Goal: Transaction & Acquisition: Book appointment/travel/reservation

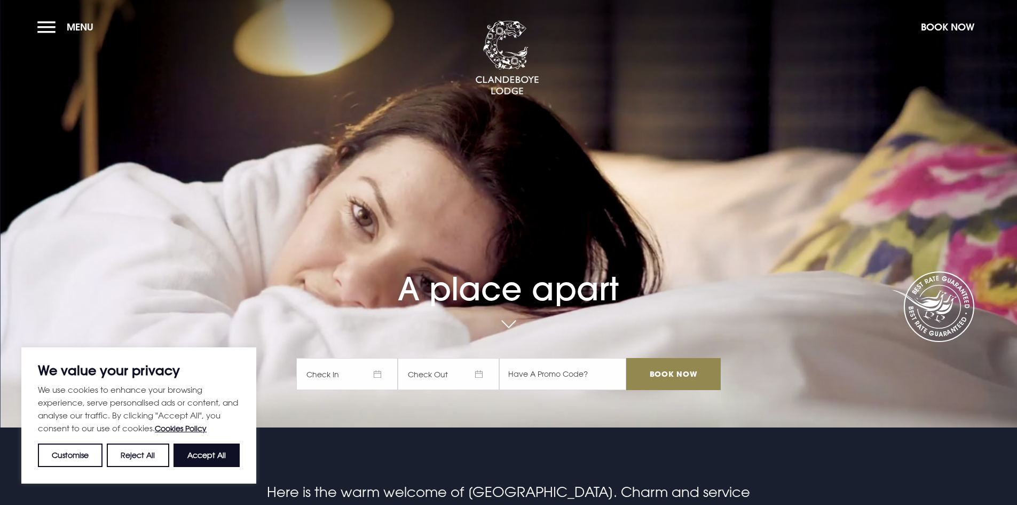
click at [366, 372] on span "Check In" at bounding box center [346, 374] width 101 height 32
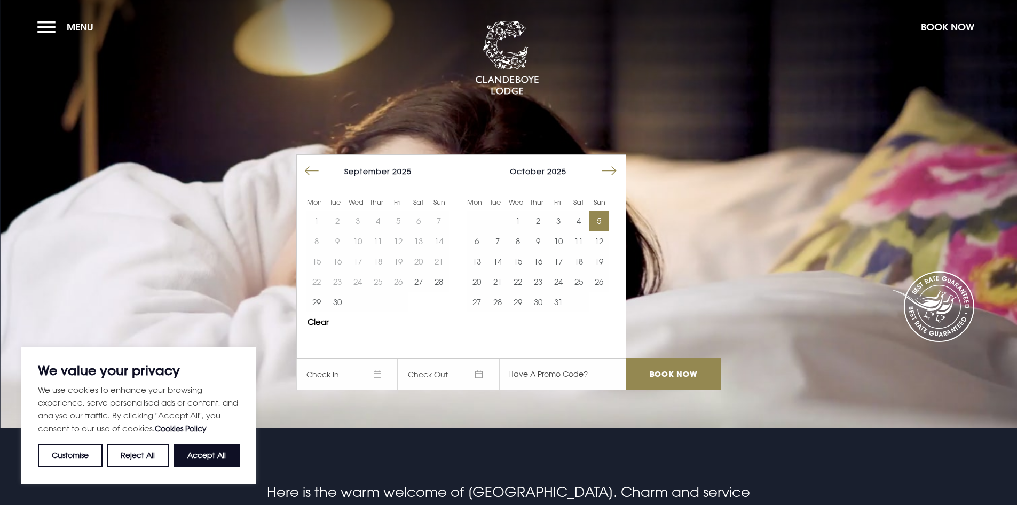
click at [608, 224] on button "5" at bounding box center [599, 220] width 20 height 20
click at [506, 243] on button "7" at bounding box center [497, 241] width 20 height 20
click at [702, 377] on input "Book Now" at bounding box center [674, 374] width 94 height 32
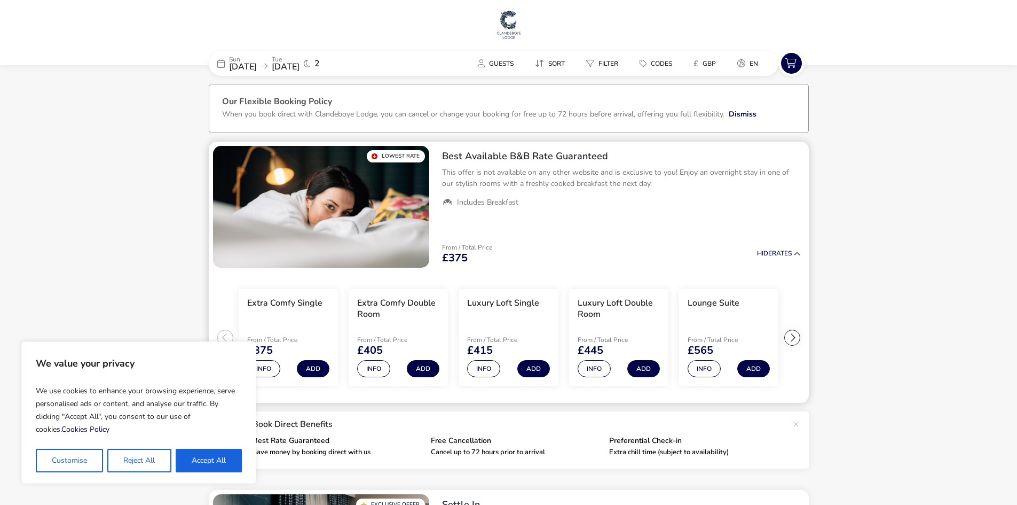
click at [571, 243] on div "From / Total Price £375 Hide Rates" at bounding box center [621, 254] width 375 height 36
click at [556, 206] on ul "Includes Breakfast" at bounding box center [621, 203] width 358 height 10
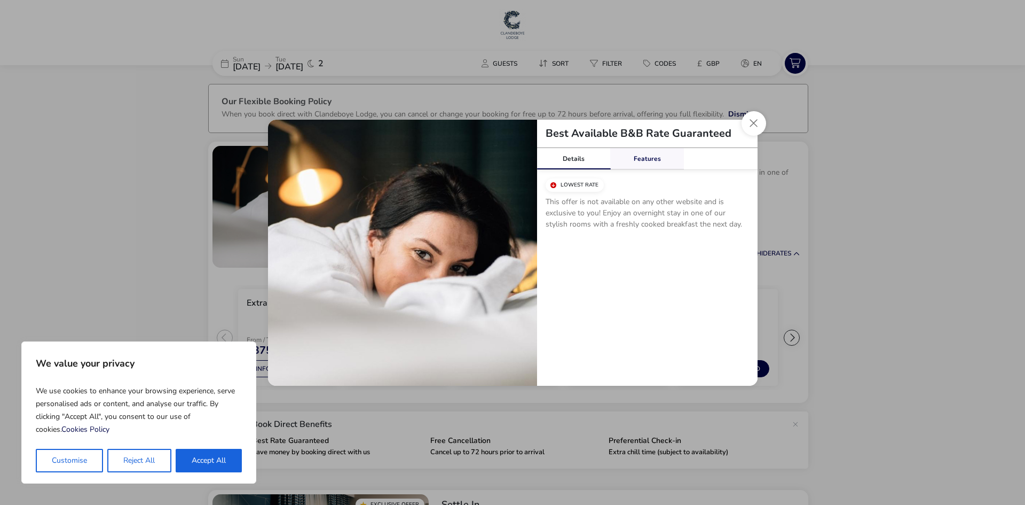
click at [630, 154] on link "Features" at bounding box center [647, 158] width 74 height 21
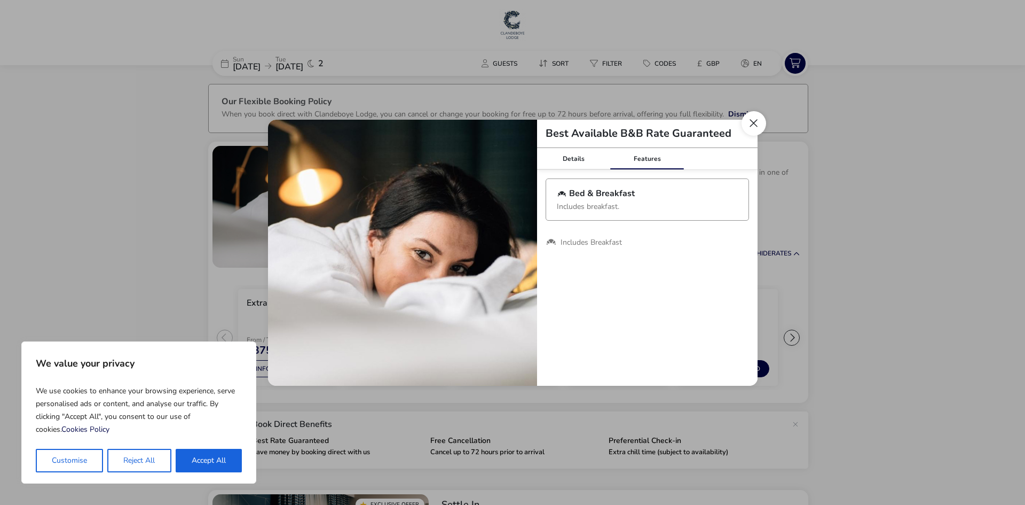
click at [758, 128] on button "Close modal" at bounding box center [754, 123] width 25 height 25
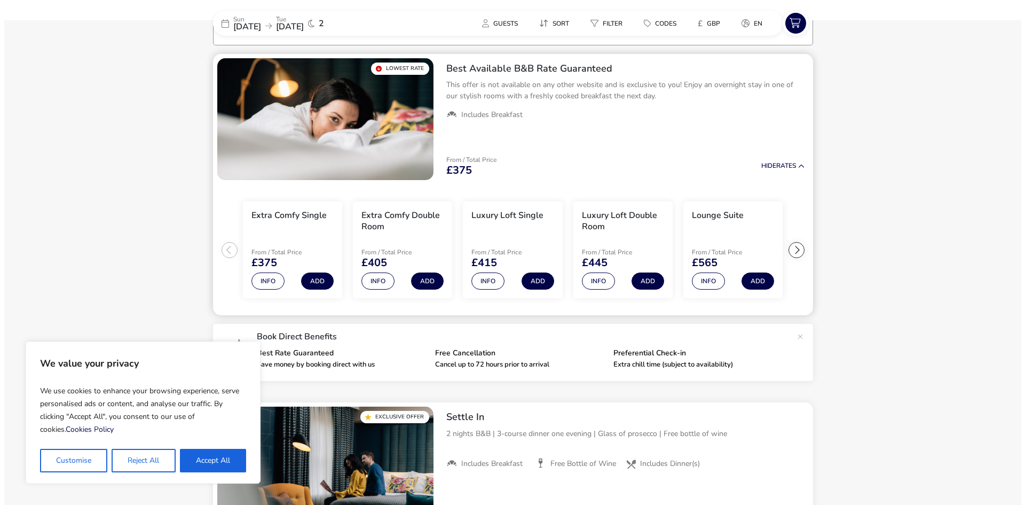
scroll to position [107, 0]
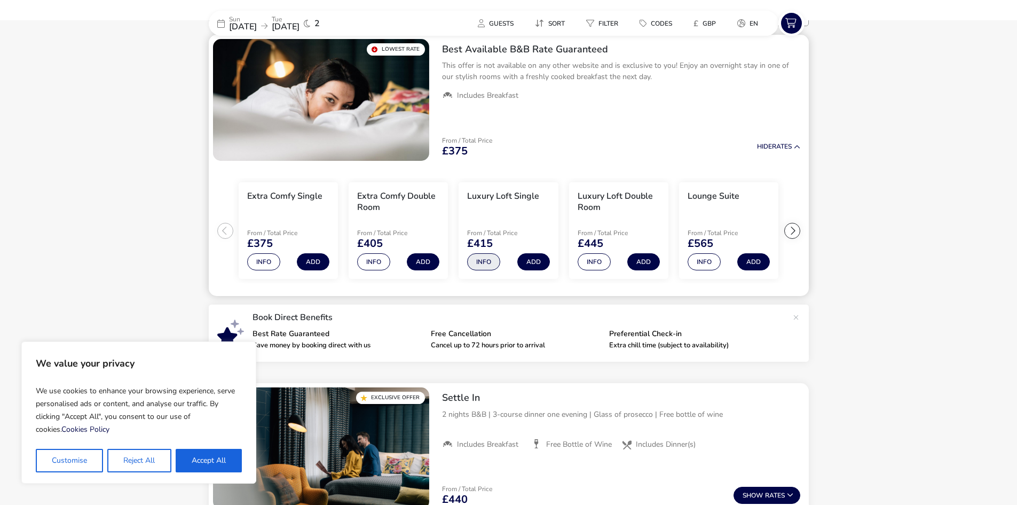
click at [492, 262] on button "Info" at bounding box center [483, 261] width 33 height 17
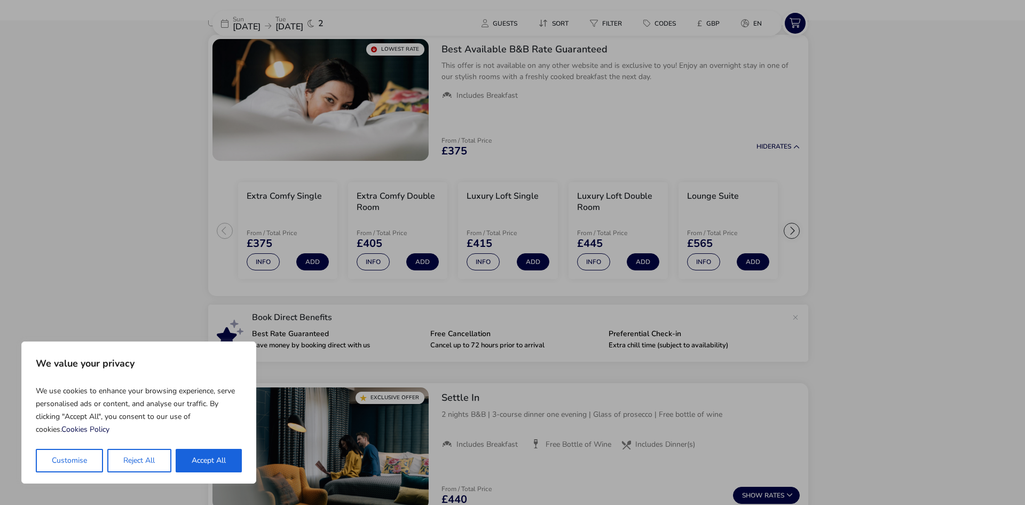
click at [768, 128] on div "Luxury Loft Single Details Facilities Occupancy There’s nothing wrong with want…" at bounding box center [512, 252] width 1025 height 505
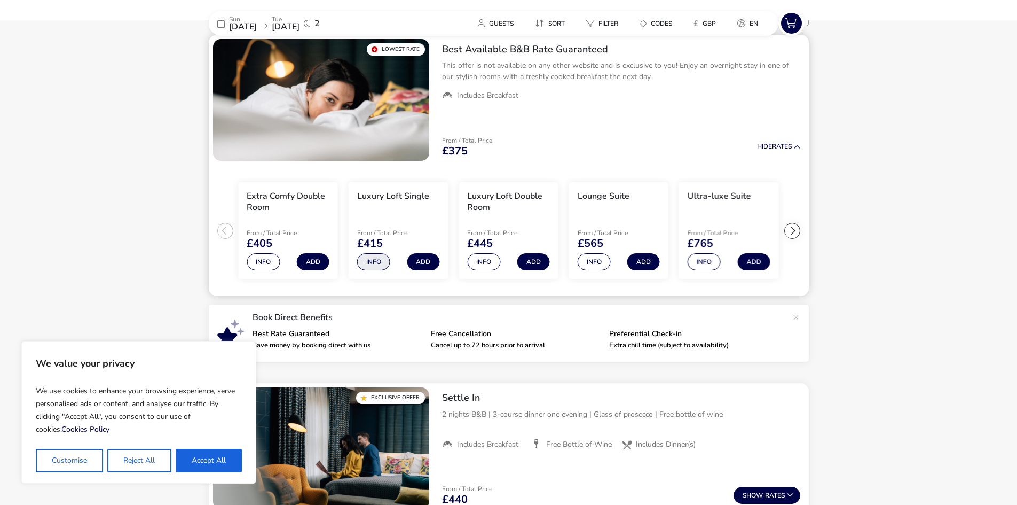
click at [372, 262] on button "Info" at bounding box center [373, 261] width 33 height 17
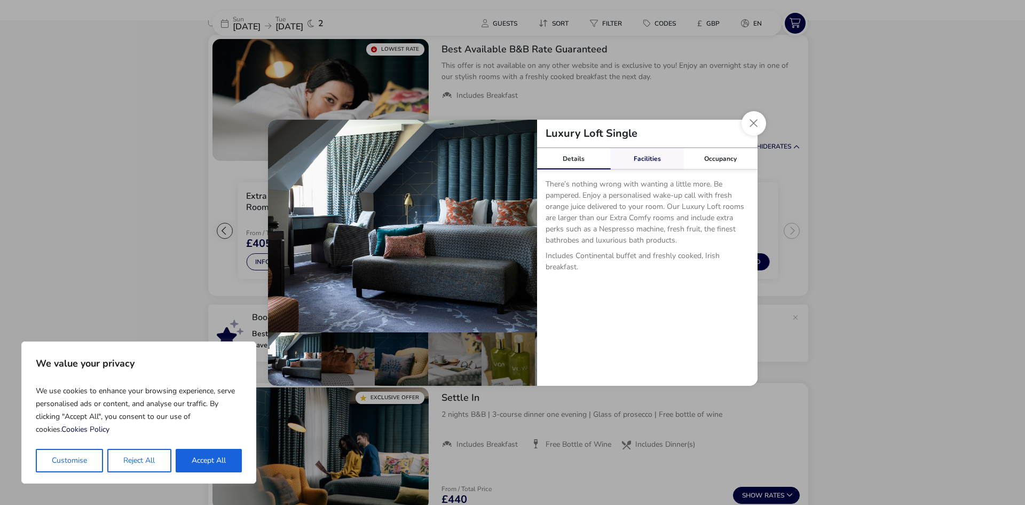
click at [648, 161] on link "Facilities" at bounding box center [647, 158] width 74 height 21
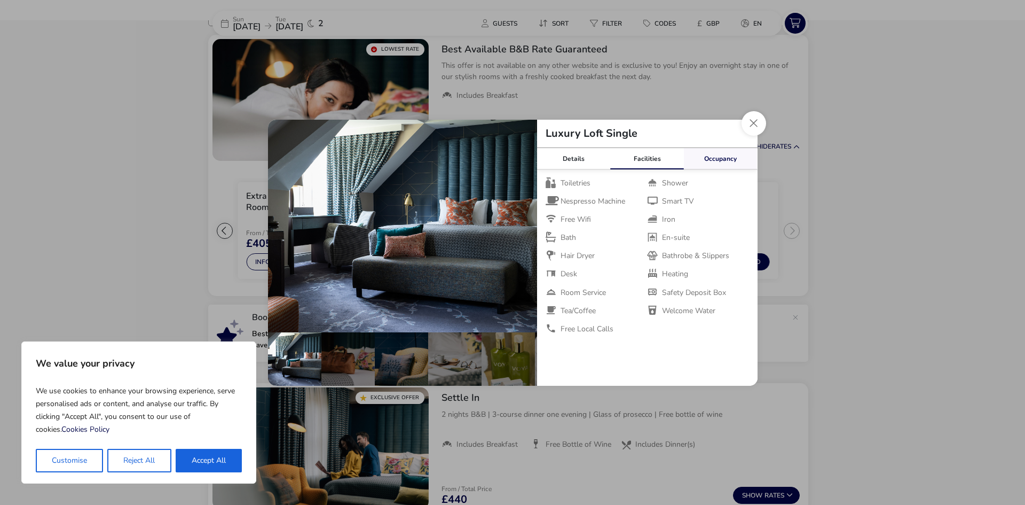
click at [698, 152] on link "Occupancy" at bounding box center [721, 158] width 74 height 21
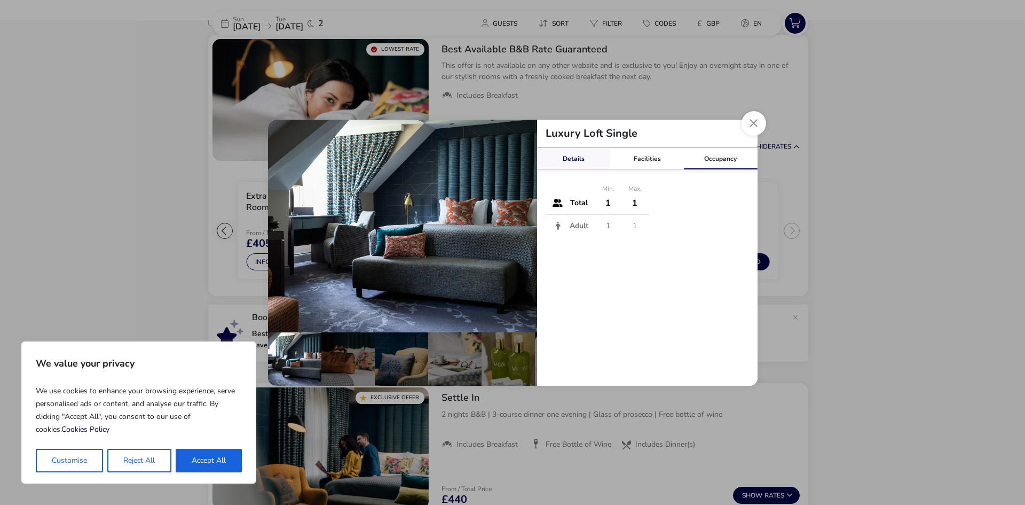
click at [588, 159] on link "Details" at bounding box center [574, 158] width 74 height 21
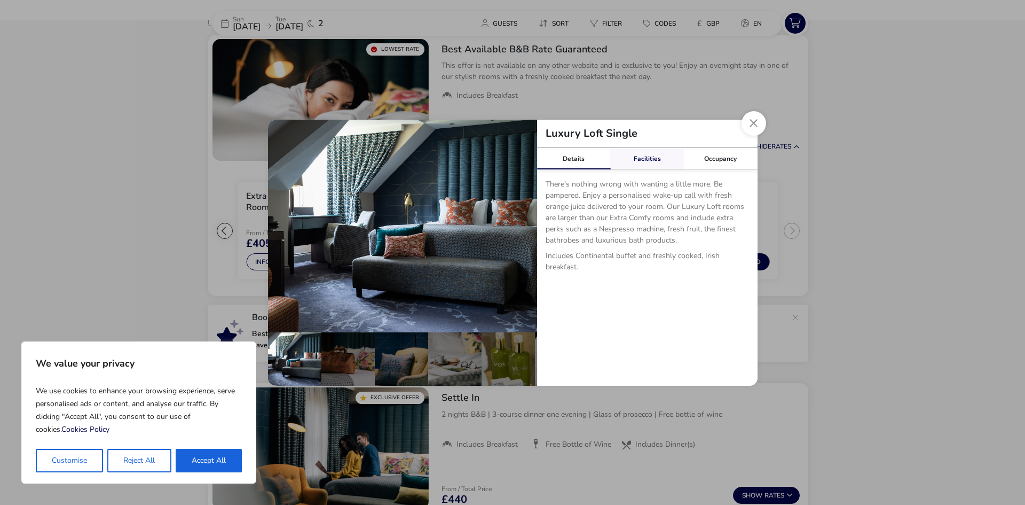
drag, startPoint x: 645, startPoint y: 159, endPoint x: 657, endPoint y: 156, distance: 12.7
click at [646, 159] on link "Facilities" at bounding box center [647, 158] width 74 height 21
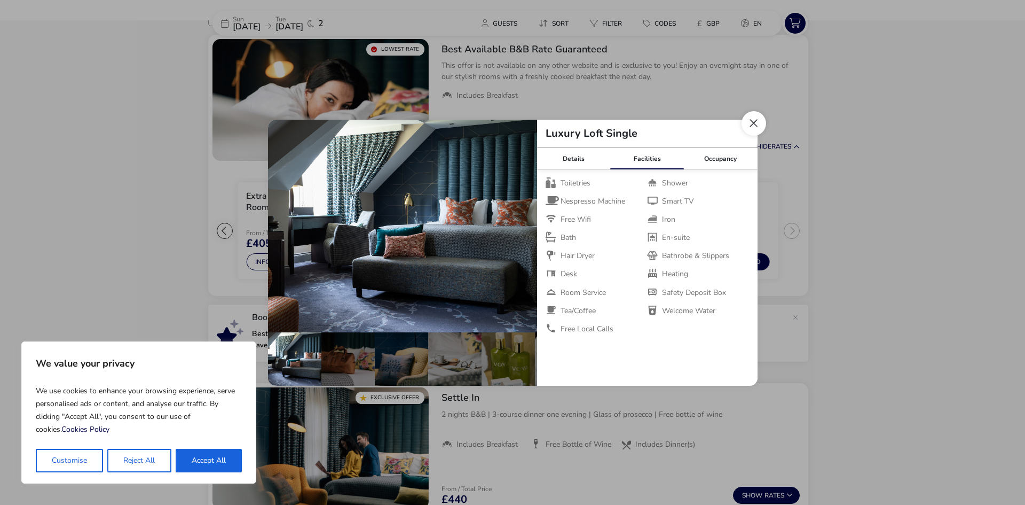
click at [761, 123] on button "Close dialog" at bounding box center [754, 123] width 25 height 25
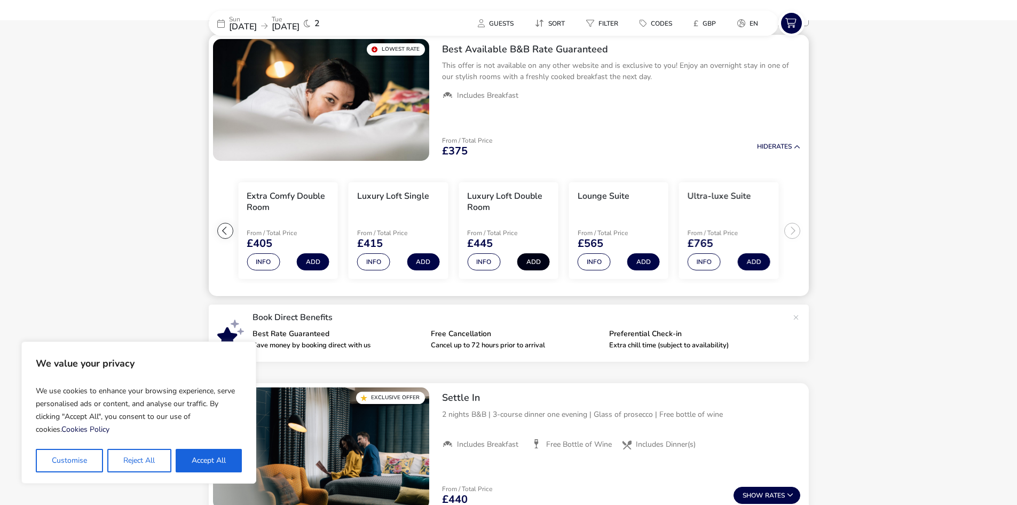
click at [523, 261] on button "Add" at bounding box center [534, 261] width 33 height 17
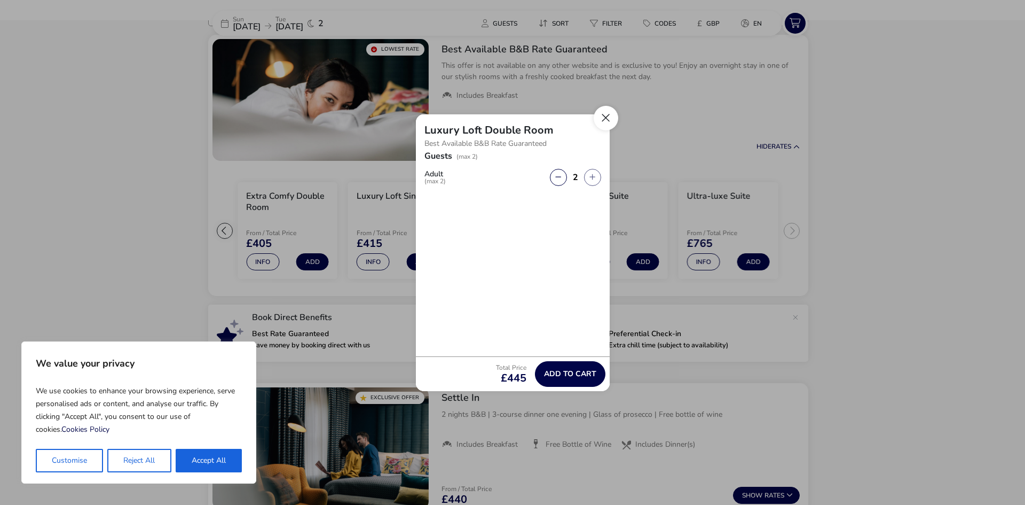
click at [606, 120] on button "Close" at bounding box center [606, 118] width 25 height 25
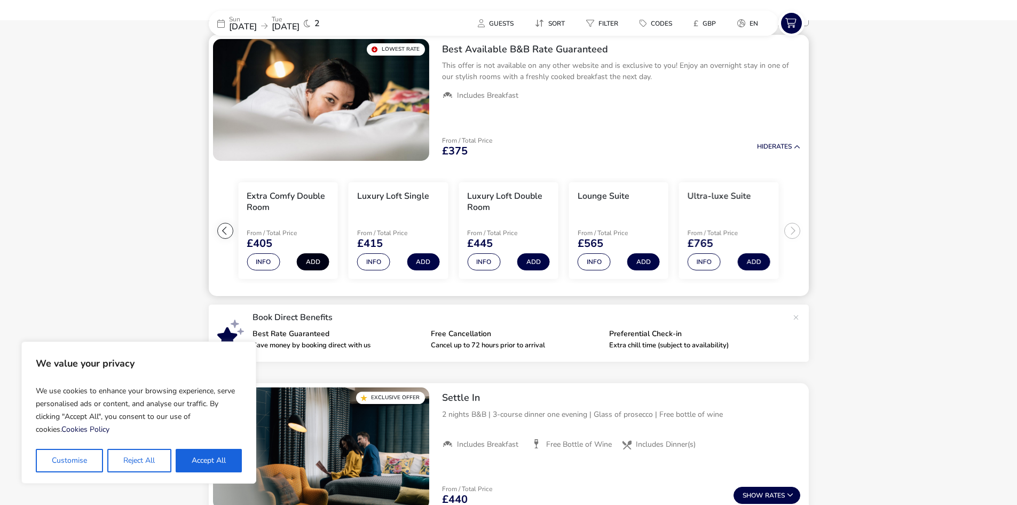
click at [315, 264] on button "Add" at bounding box center [313, 261] width 33 height 17
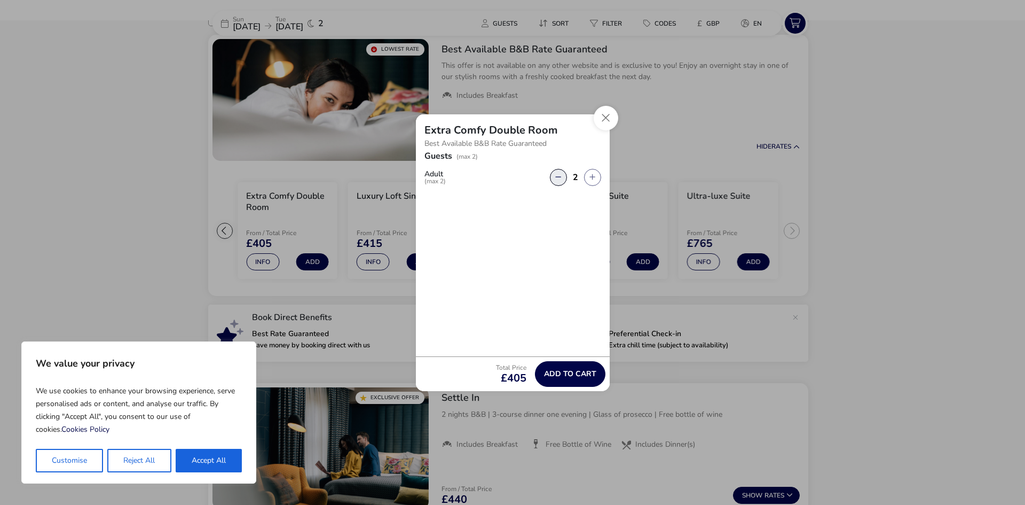
click at [556, 180] on button "button" at bounding box center [558, 177] width 17 height 17
type input "1"
click at [582, 375] on span "Add to cart" at bounding box center [570, 374] width 52 height 8
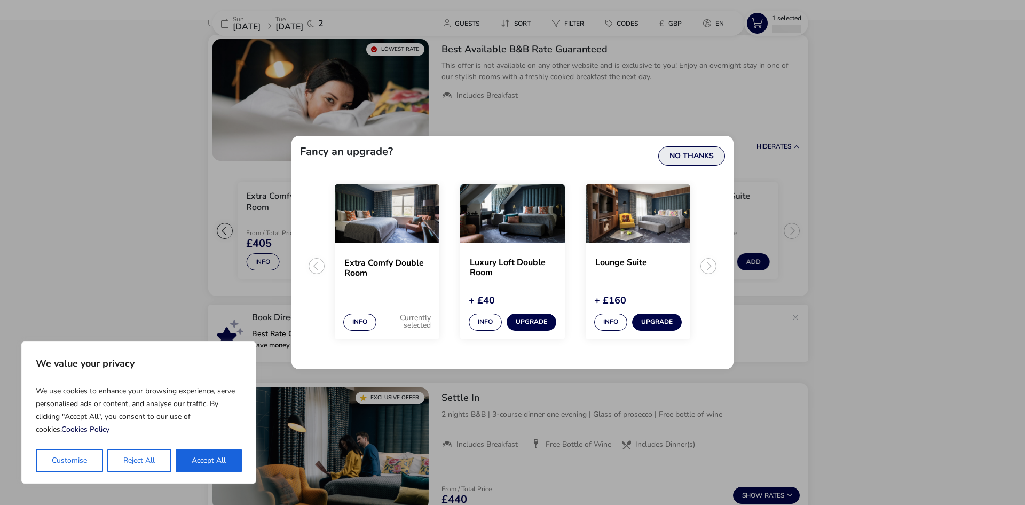
click at [696, 152] on button "No Thanks" at bounding box center [692, 155] width 67 height 19
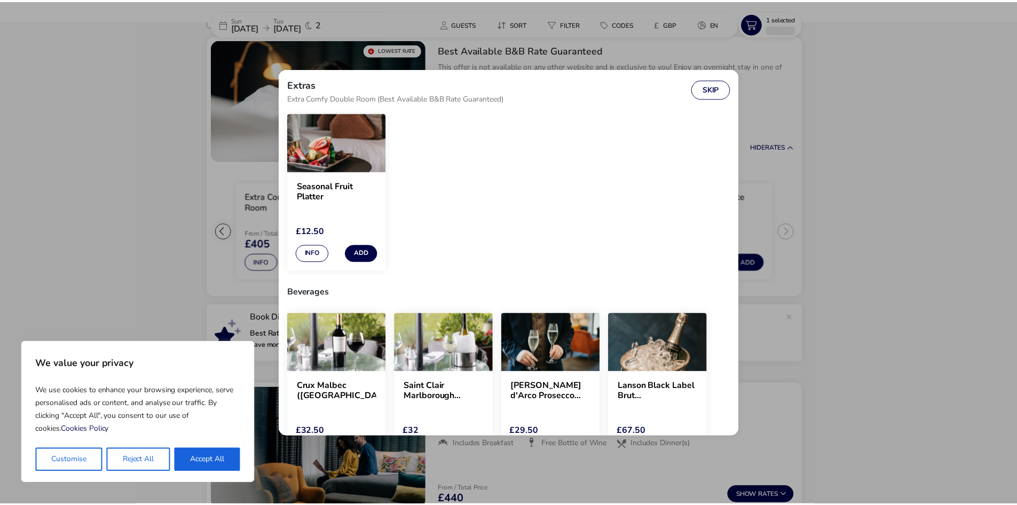
scroll to position [0, 0]
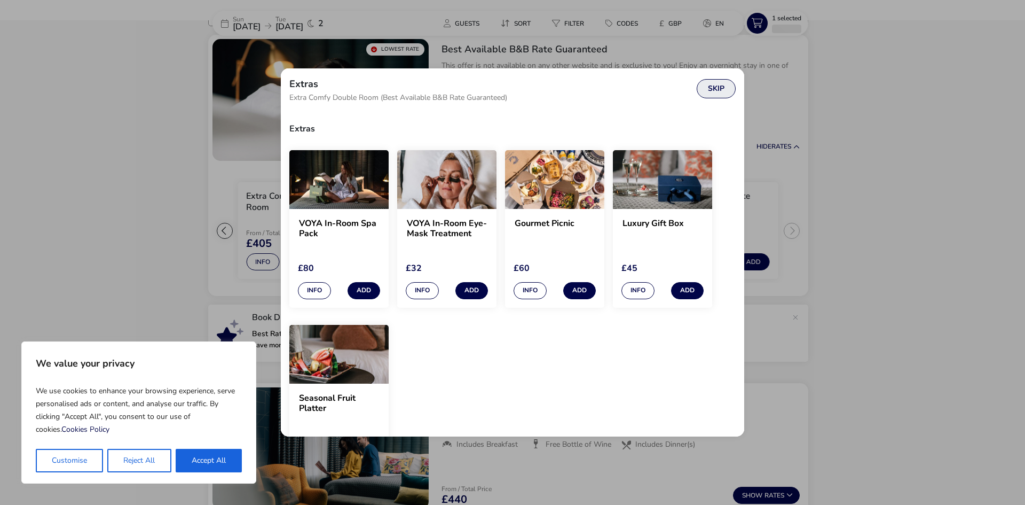
click at [703, 92] on button "Skip" at bounding box center [716, 88] width 39 height 19
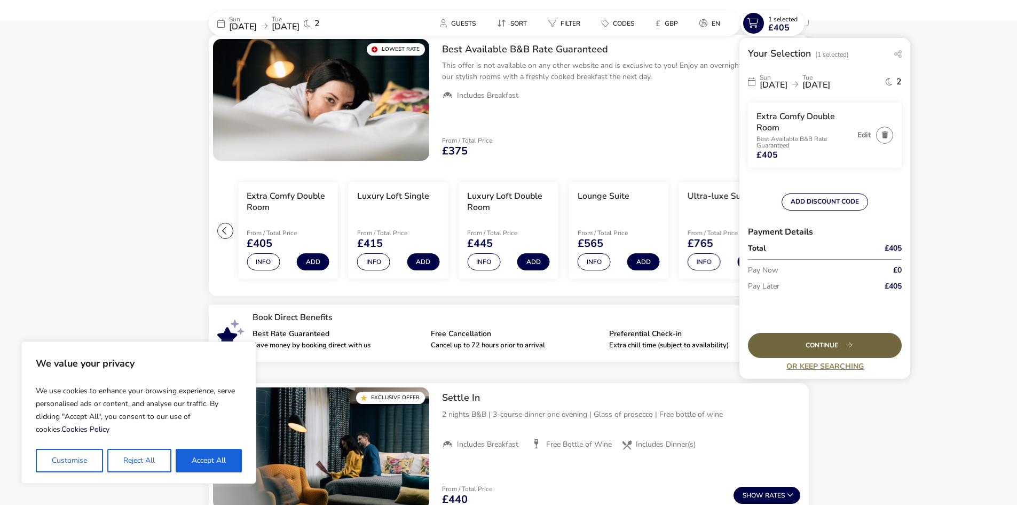
click at [846, 345] on div "Continue" at bounding box center [825, 345] width 154 height 25
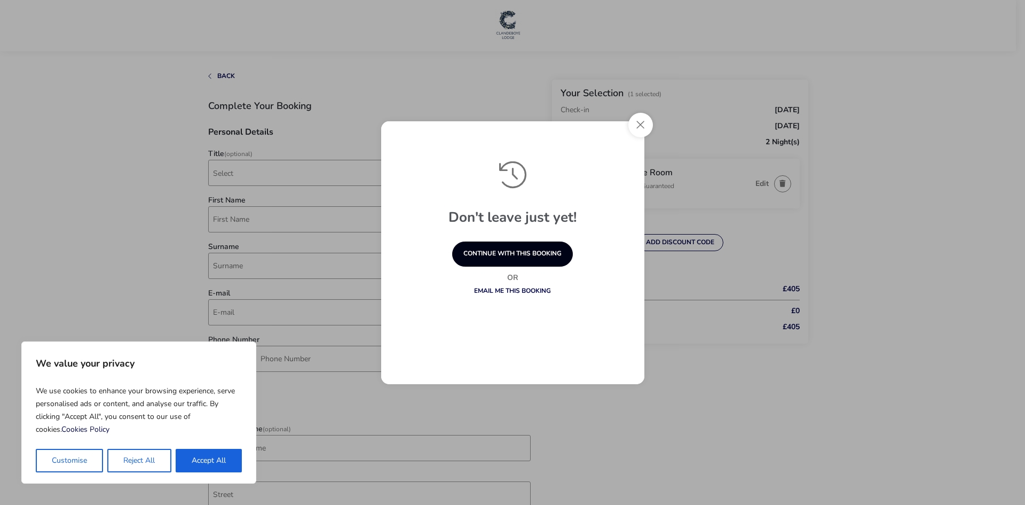
click at [498, 252] on button "continue with this booking" at bounding box center [512, 253] width 121 height 25
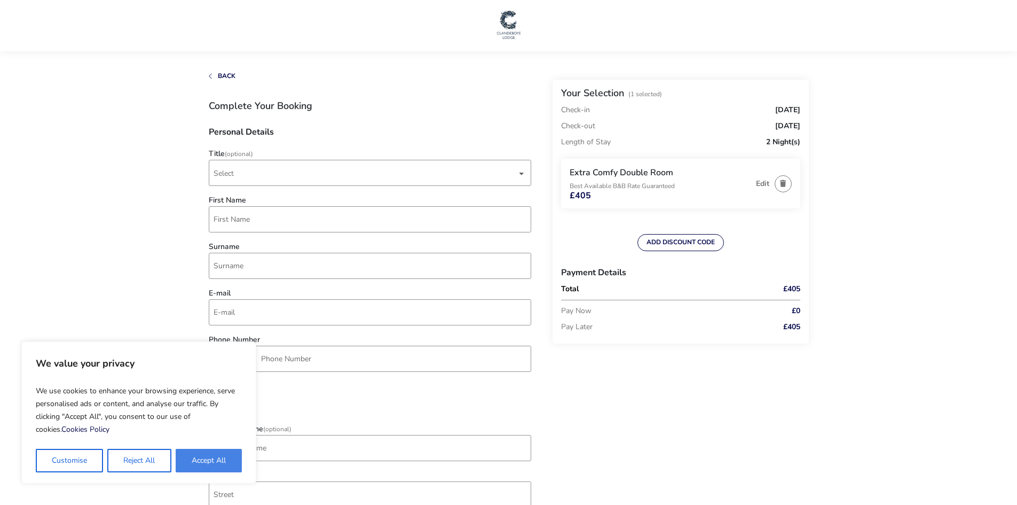
click at [190, 466] on button "Accept All" at bounding box center [209, 461] width 66 height 24
checkbox input "true"
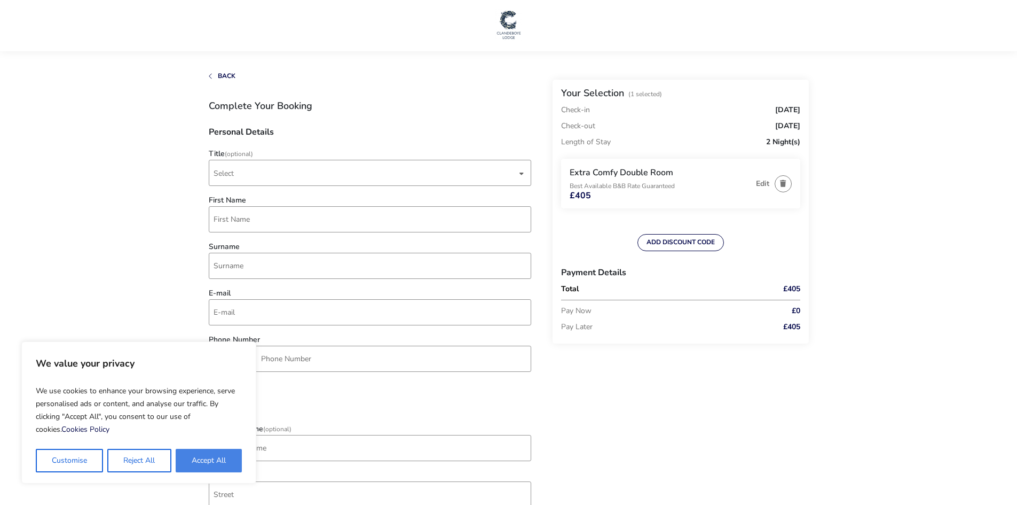
checkbox input "true"
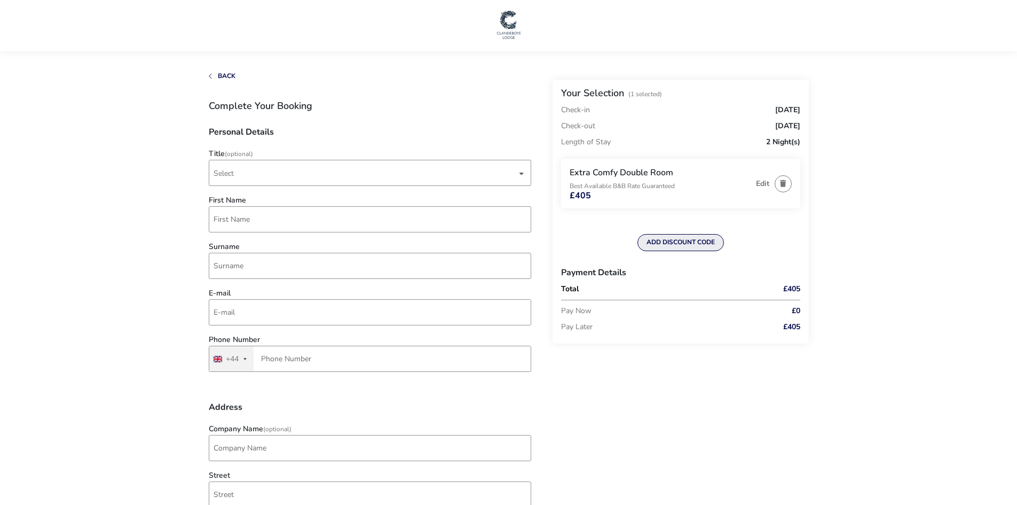
click at [673, 246] on button "ADD DISCOUNT CODE" at bounding box center [681, 242] width 87 height 17
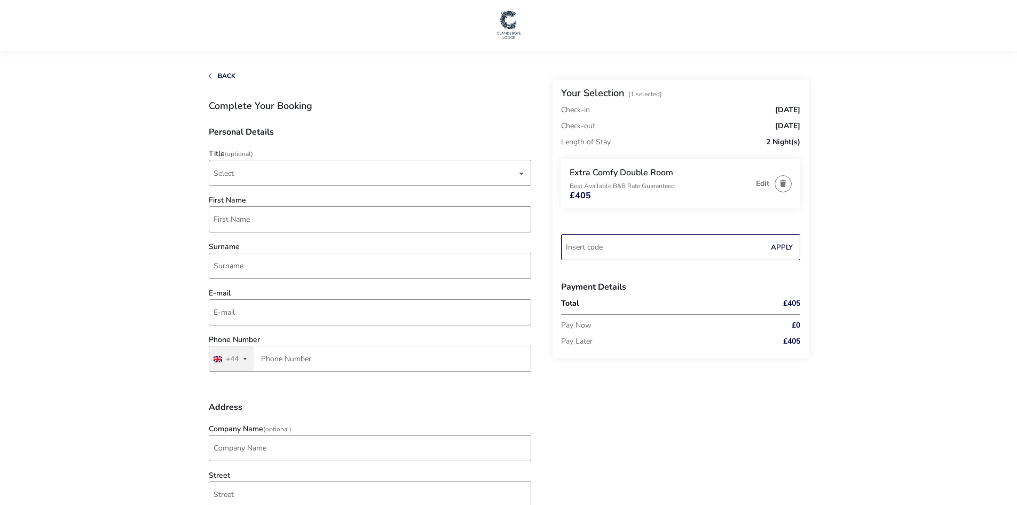
paste input "RORY20"
type input "RORY20"
click at [780, 248] on button "Apply" at bounding box center [782, 247] width 33 height 22
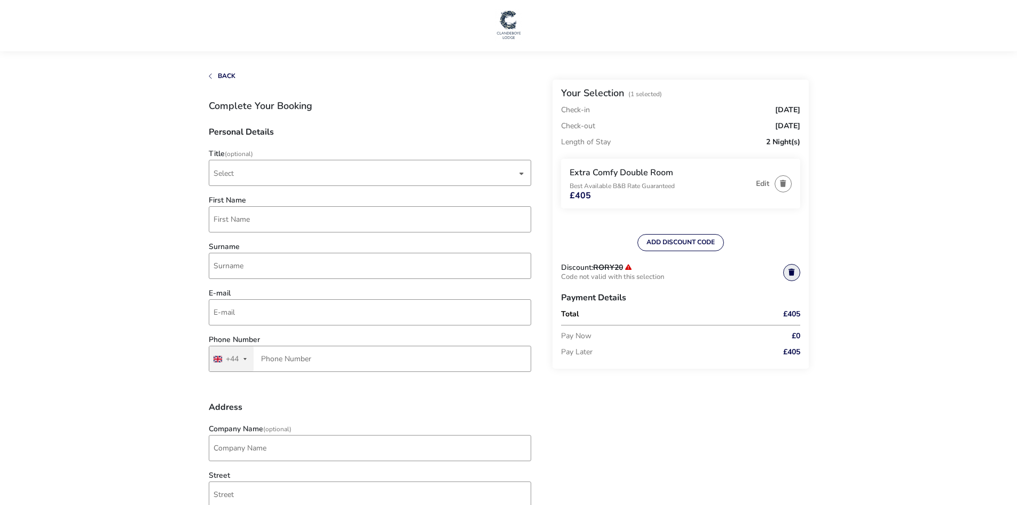
click at [789, 269] on link at bounding box center [792, 272] width 17 height 17
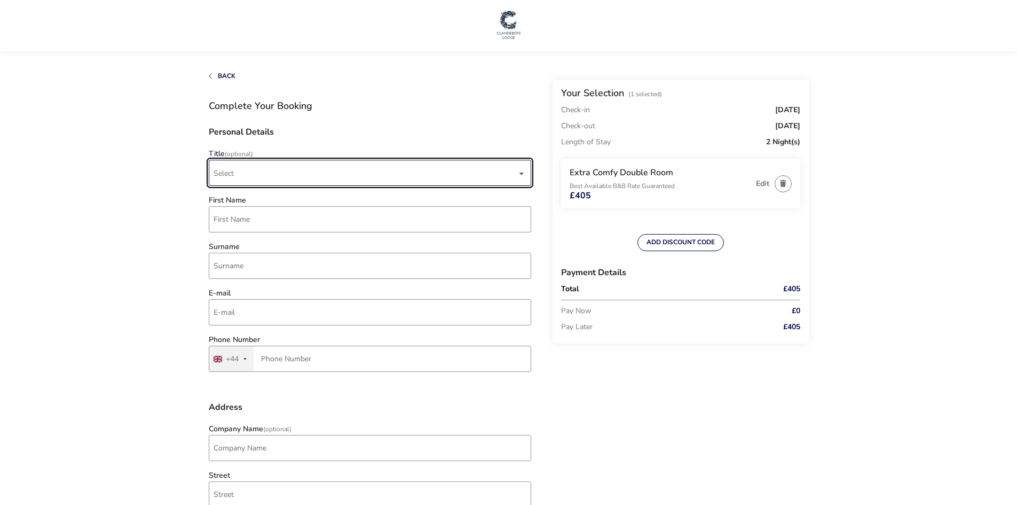
click at [316, 175] on span "Select" at bounding box center [365, 172] width 303 height 25
click at [293, 204] on li "Mr" at bounding box center [370, 199] width 323 height 26
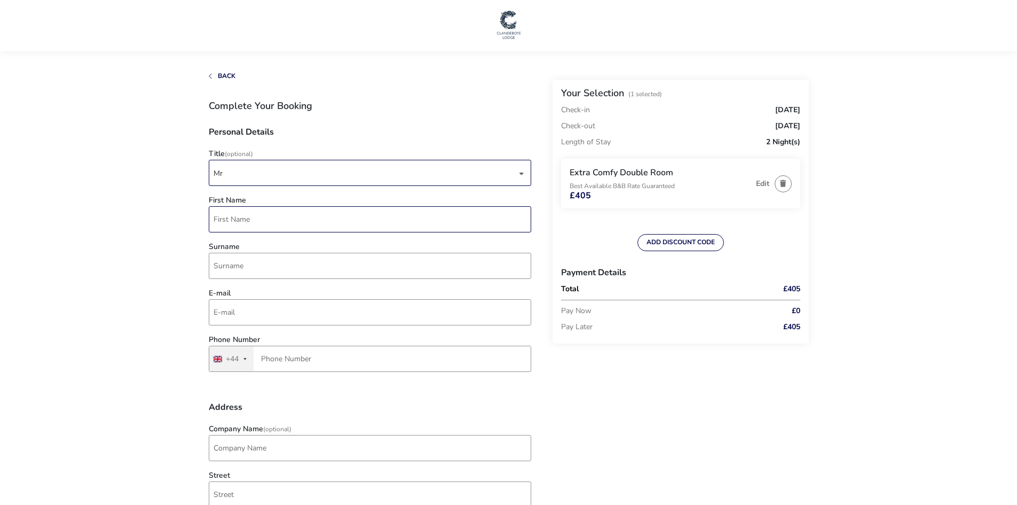
click at [280, 210] on input "First Name" at bounding box center [370, 219] width 323 height 26
type input "[PERSON_NAME]"
type input "[EMAIL_ADDRESS][DOMAIN_NAME]"
type input "7496 371056"
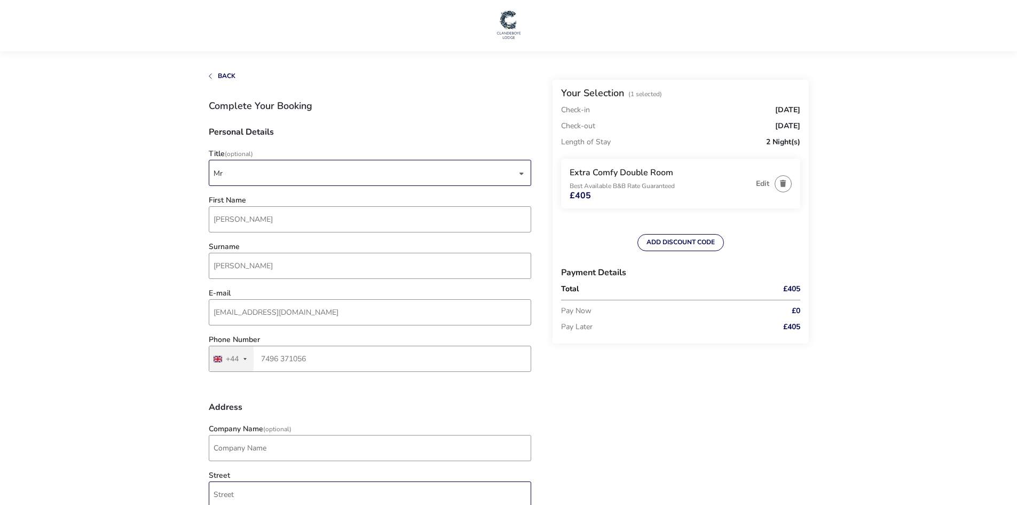
type input "[STREET_ADDRESS]"
type input "[GEOGRAPHIC_DATA]"
type input "G51 1BF"
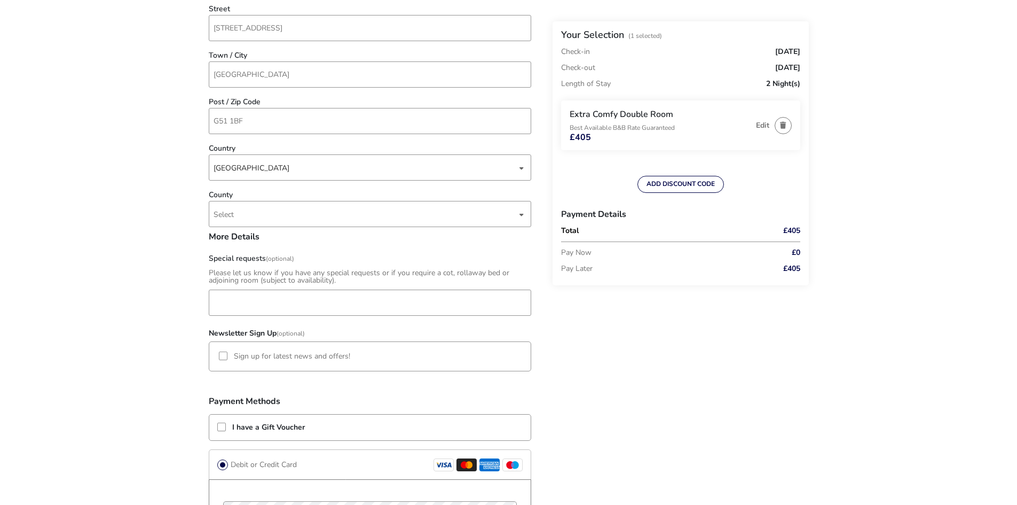
scroll to position [481, 0]
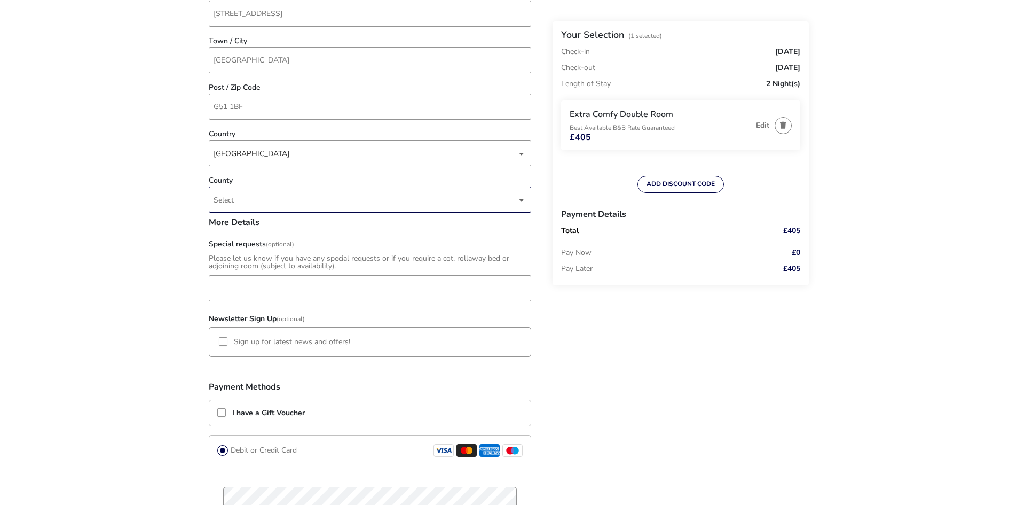
click at [275, 194] on span "Select" at bounding box center [365, 199] width 303 height 25
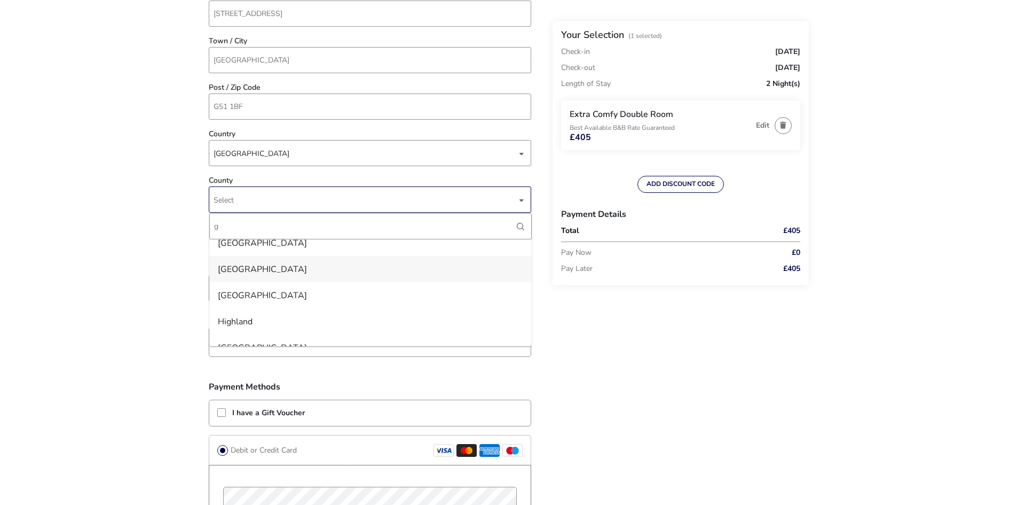
scroll to position [427, 0]
type input "g"
click at [263, 250] on li "[GEOGRAPHIC_DATA]" at bounding box center [370, 244] width 323 height 26
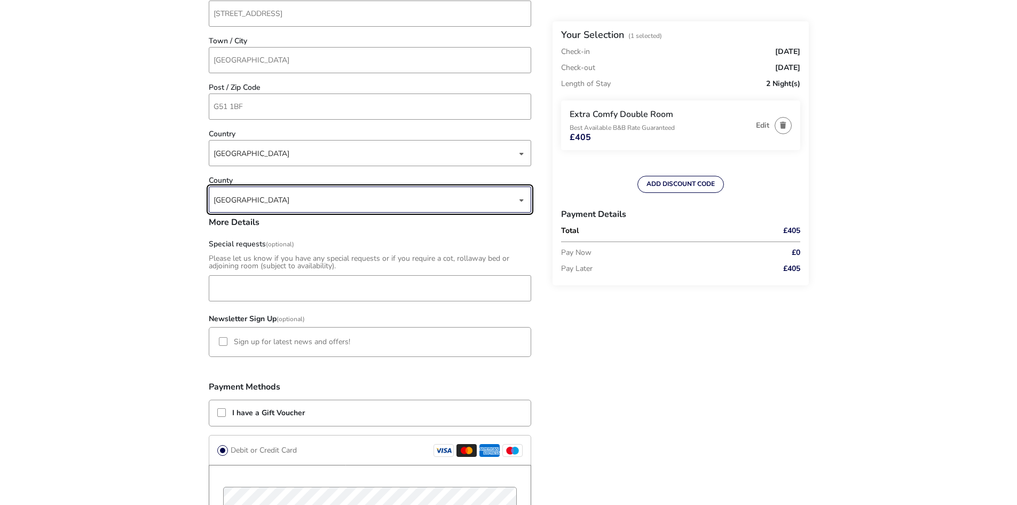
click at [136, 266] on naf-accommodations-shell "Back Your Selection (1 Selected) Check-in [DATE] Check-out [DATE] Length of Sta…" at bounding box center [508, 203] width 1017 height 1368
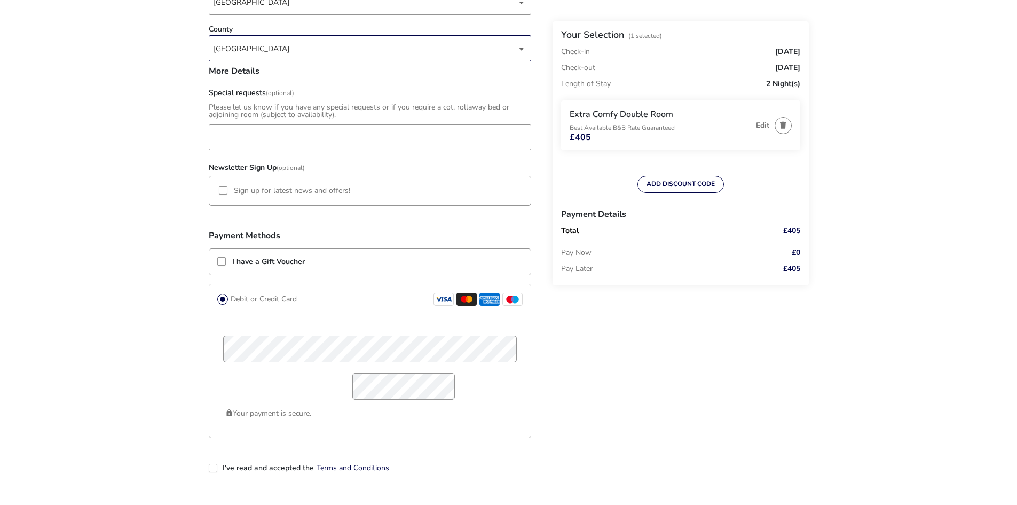
scroll to position [703, 0]
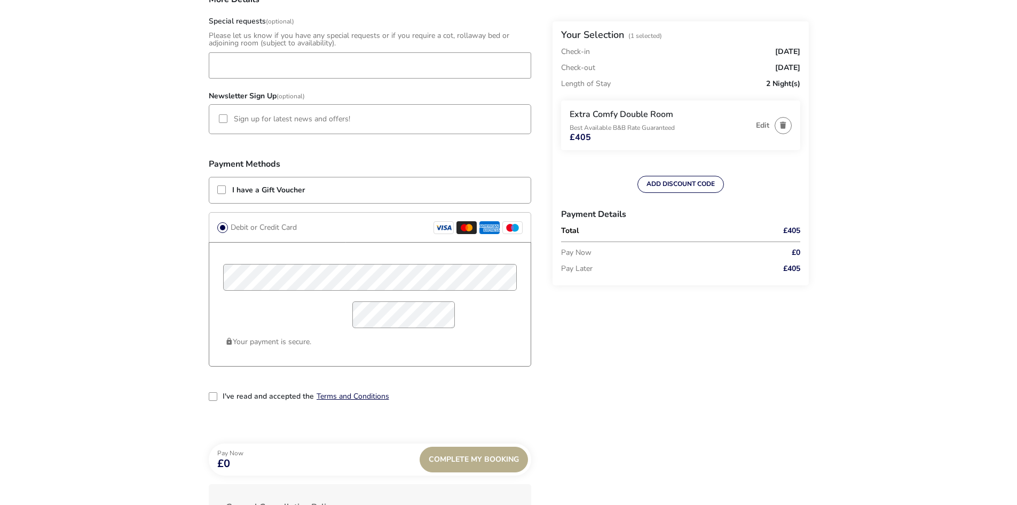
click at [386, 357] on div "Your payment is secure." at bounding box center [370, 304] width 323 height 124
drag, startPoint x: 421, startPoint y: 364, endPoint x: 416, endPoint y: 362, distance: 5.8
click at [421, 364] on div "Your payment is secure." at bounding box center [370, 304] width 323 height 124
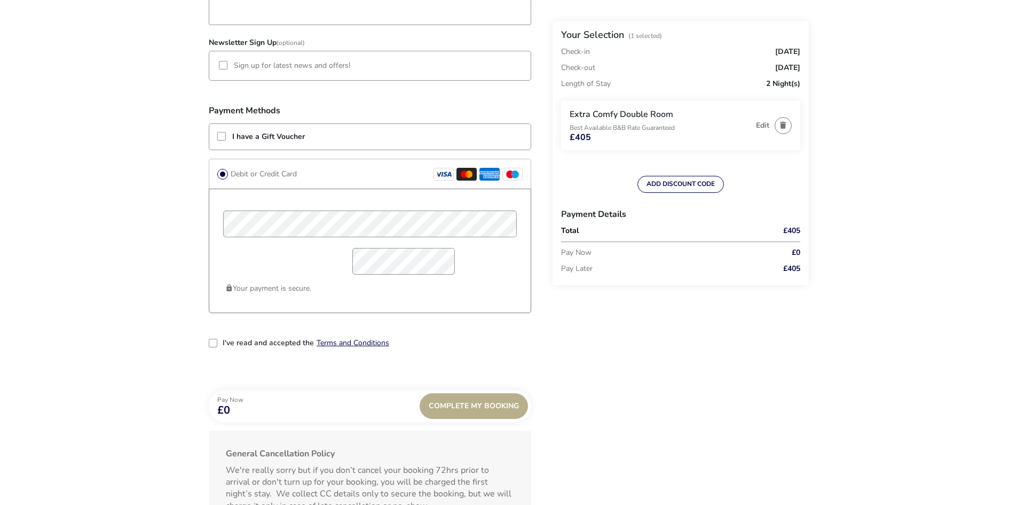
click at [266, 341] on label "I've read and accepted the" at bounding box center [268, 342] width 91 height 7
click at [214, 344] on input "I've read and accepted the" at bounding box center [214, 344] width 0 height 0
click at [446, 407] on div "Complete My Booking" at bounding box center [474, 406] width 108 height 26
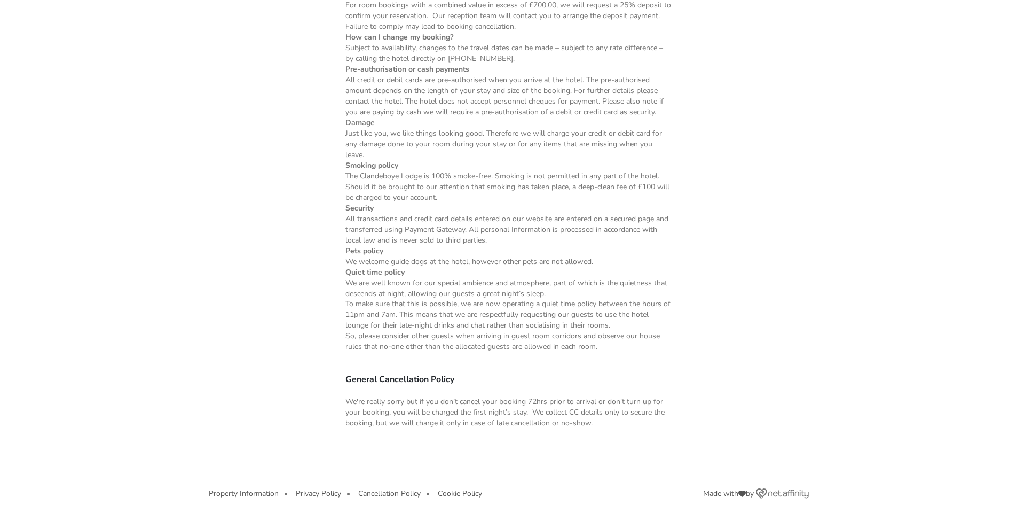
scroll to position [836, 0]
